Goal: Find specific page/section: Find specific page/section

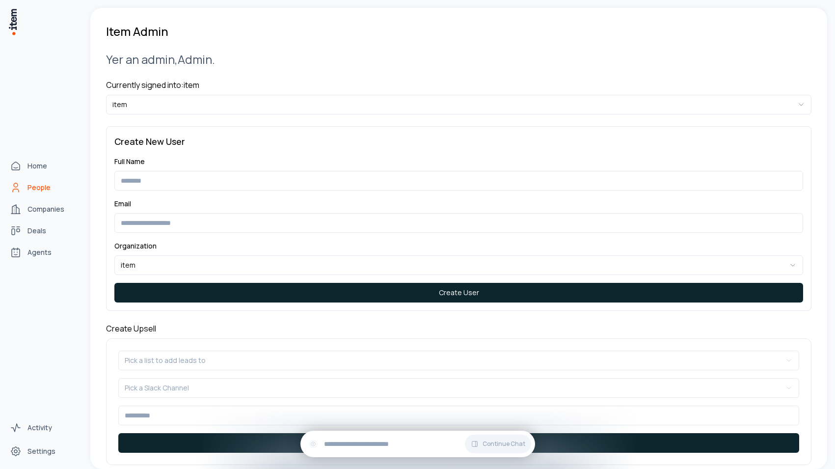
click at [51, 182] on link "People" at bounding box center [43, 188] width 75 height 20
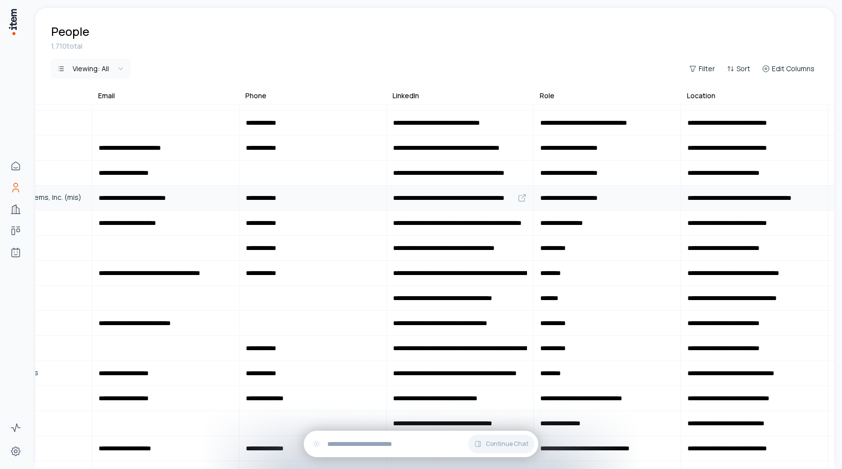
scroll to position [670, 0]
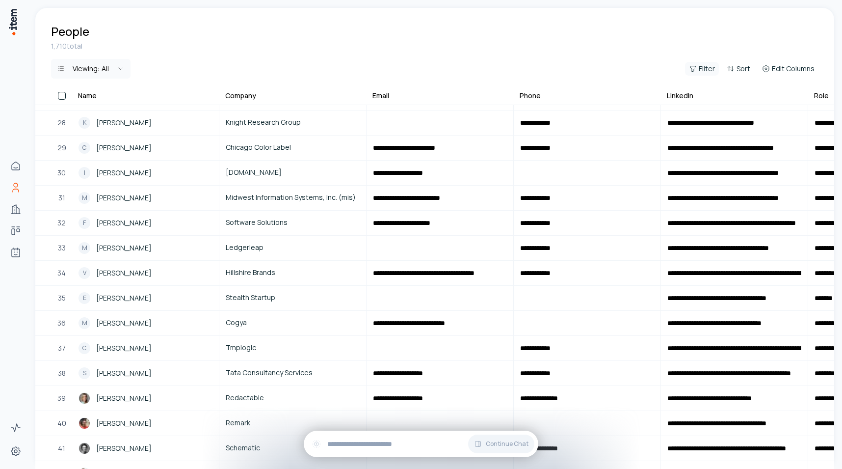
click at [713, 68] on span "Filter" at bounding box center [707, 69] width 16 height 10
click at [497, 117] on button "Add filter" at bounding box center [582, 115] width 258 height 18
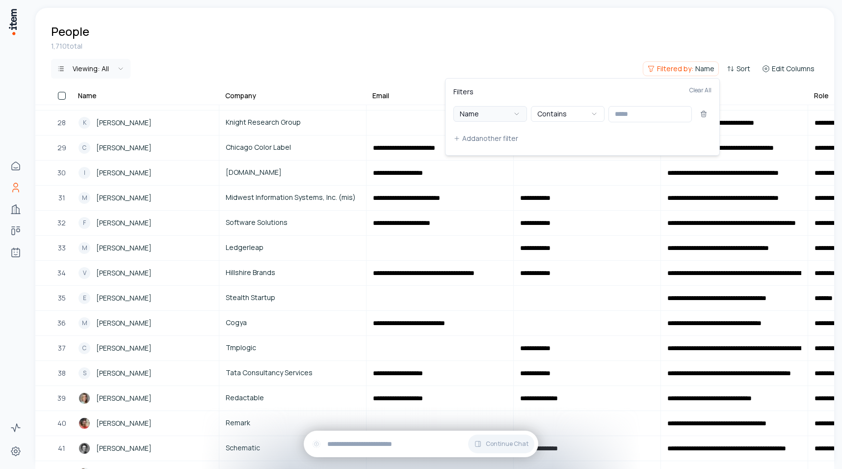
click at [504, 110] on button "Name" at bounding box center [490, 114] width 74 height 16
click at [643, 110] on button "Value" at bounding box center [649, 114] width 83 height 16
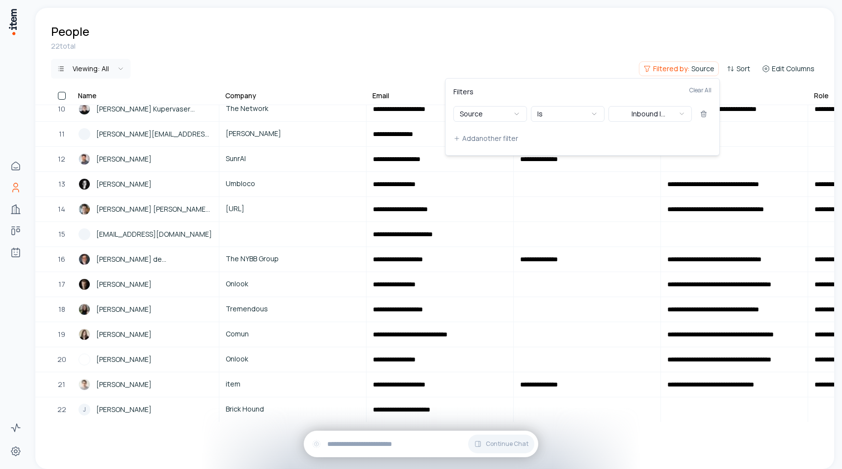
scroll to position [241, 0]
click at [398, 41] on html "**********" at bounding box center [421, 234] width 842 height 469
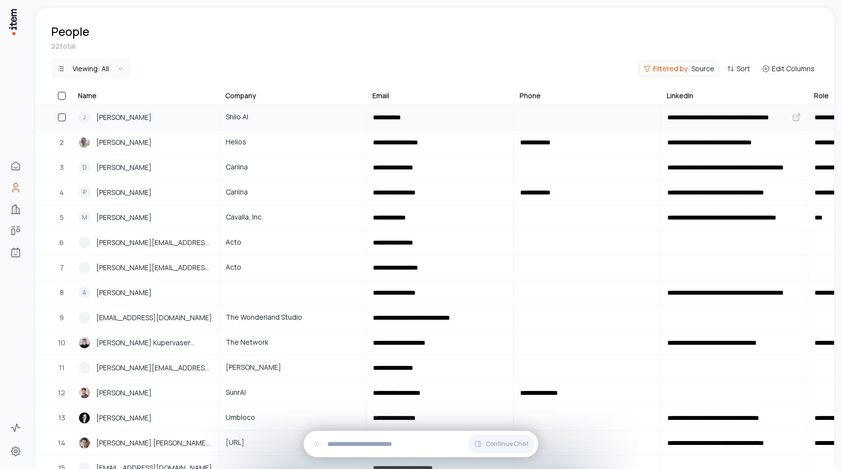
click at [158, 120] on div "J [PERSON_NAME]" at bounding box center [146, 117] width 134 height 12
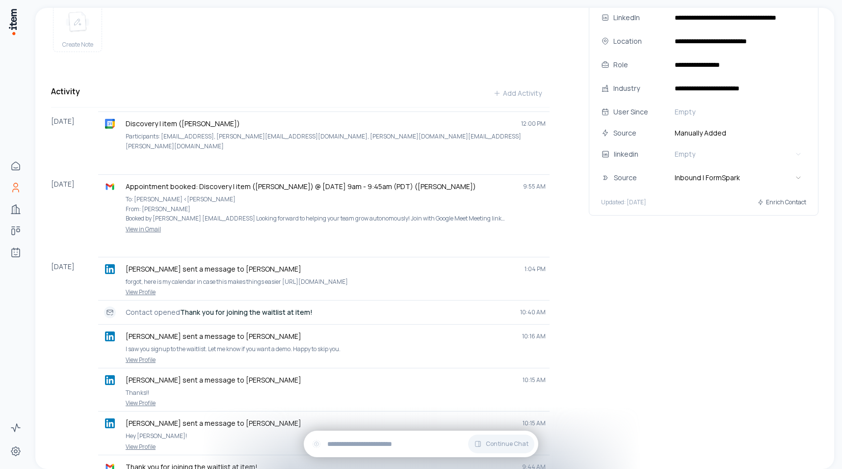
scroll to position [310, 0]
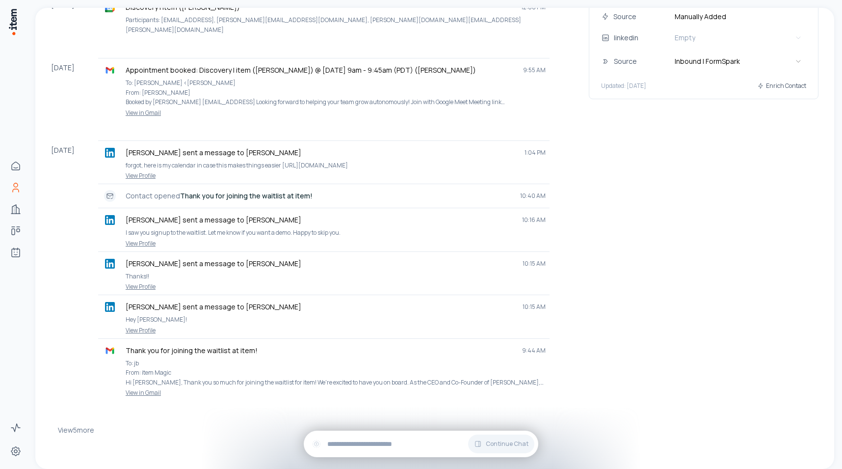
click at [85, 427] on button "View 5 more" at bounding box center [76, 430] width 36 height 20
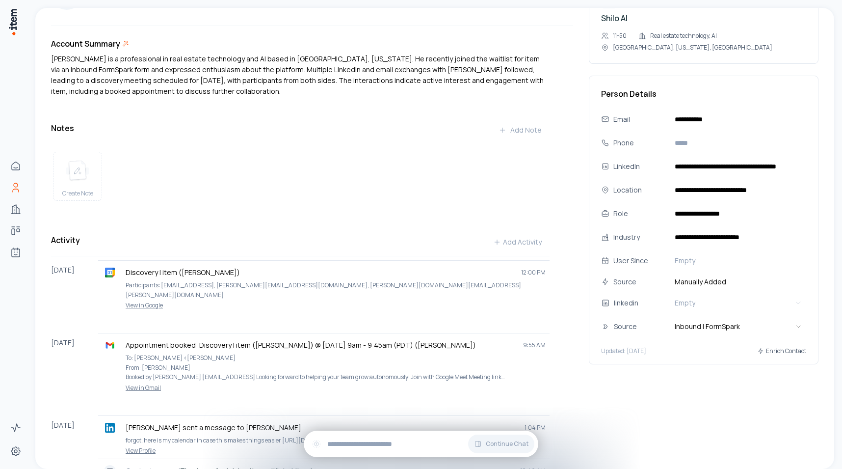
scroll to position [0, 0]
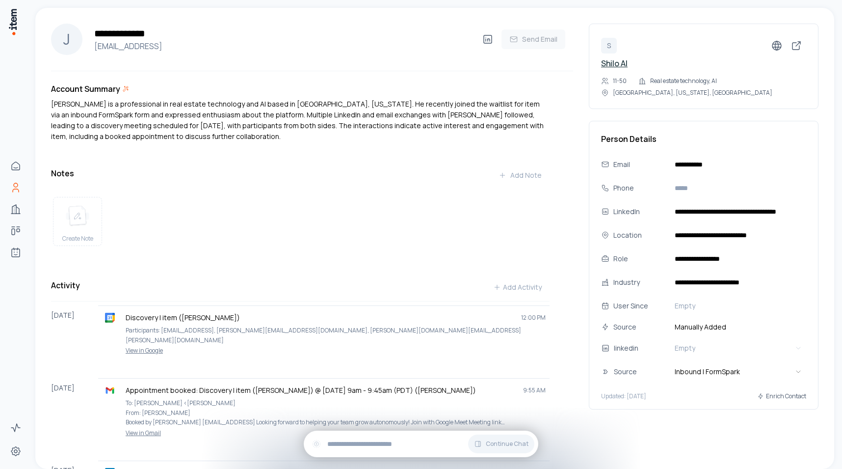
click at [614, 66] on link "Shilo AI" at bounding box center [614, 63] width 26 height 11
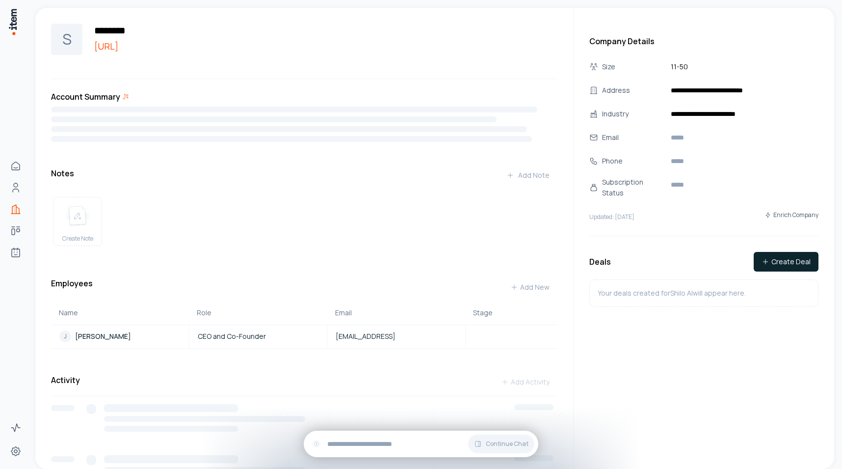
click at [164, 46] on link "[URL]" at bounding box center [319, 46] width 459 height 14
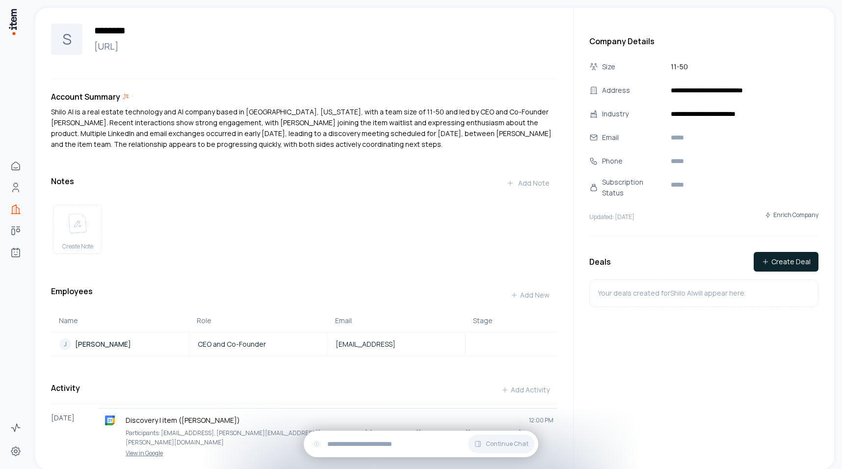
scroll to position [422, 0]
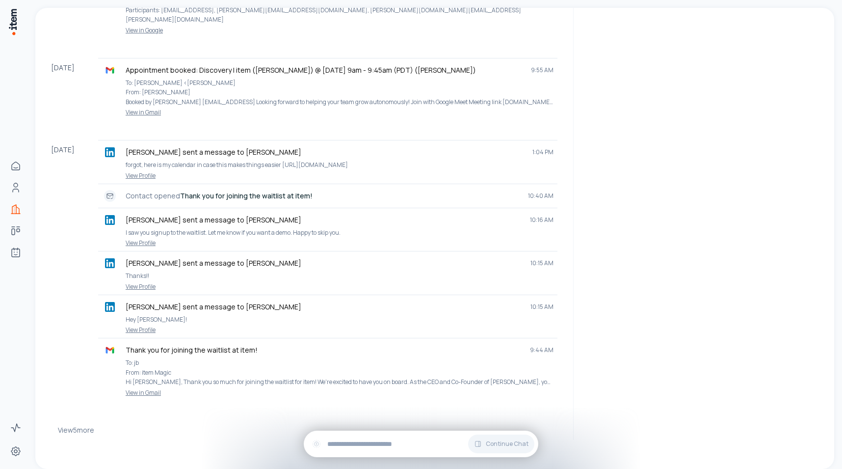
click at [90, 428] on button "View 5 more" at bounding box center [76, 430] width 36 height 20
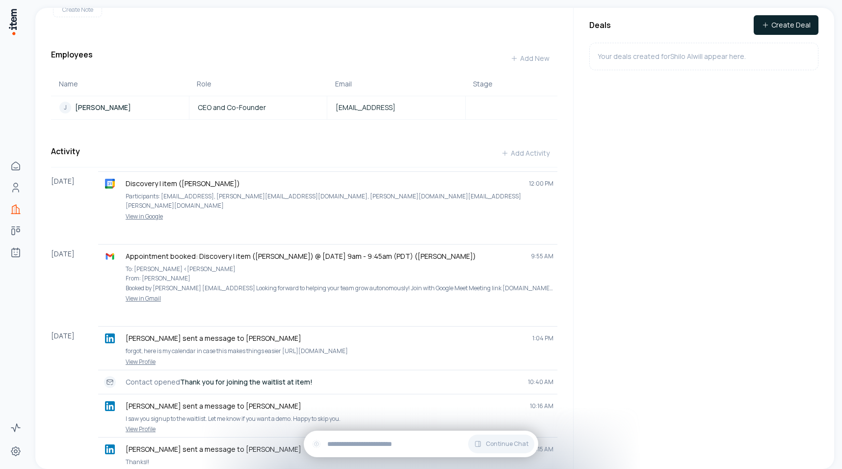
scroll to position [280, 0]
